Goal: Complete application form

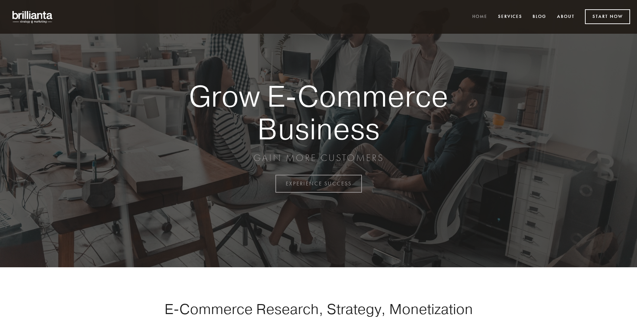
scroll to position [1806, 0]
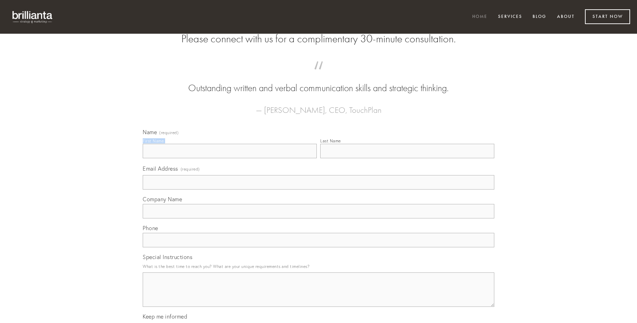
type input "[PERSON_NAME]"
click at [407, 158] on input "Last Name" at bounding box center [407, 151] width 174 height 14
type input "[PERSON_NAME]"
click at [318, 190] on input "Email Address (required)" at bounding box center [318, 182] width 351 height 14
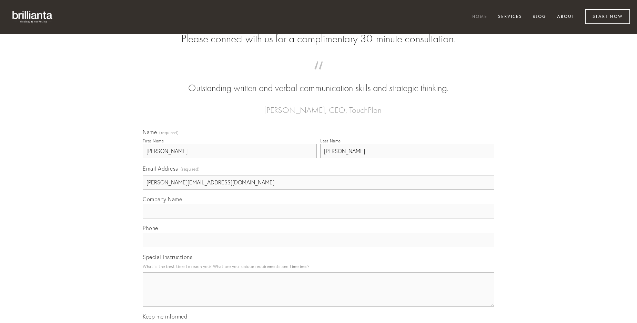
type input "[PERSON_NAME][EMAIL_ADDRESS][DOMAIN_NAME]"
click at [318, 219] on input "Company Name" at bounding box center [318, 211] width 351 height 14
type input "cogo"
click at [318, 248] on input "text" at bounding box center [318, 240] width 351 height 14
click at [318, 296] on textarea "Special Instructions" at bounding box center [318, 290] width 351 height 34
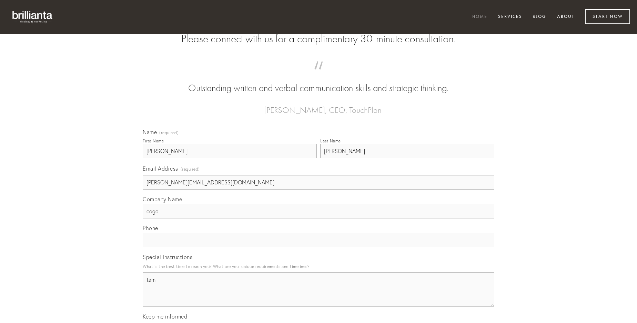
type textarea "tam"
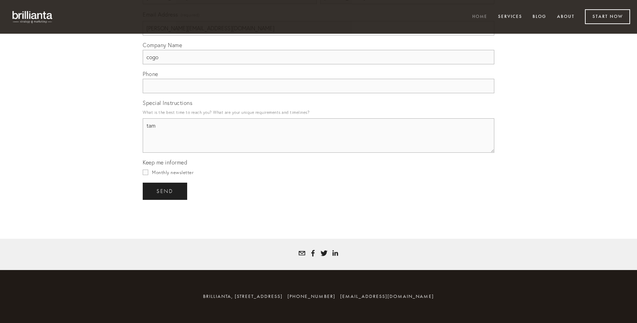
click at [165, 191] on span "send" at bounding box center [164, 191] width 17 height 6
